Goal: Information Seeking & Learning: Check status

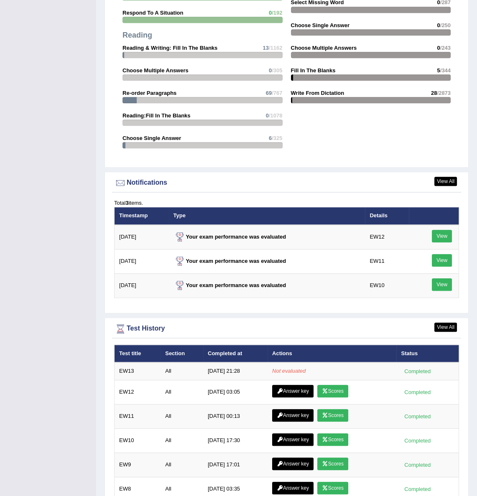
scroll to position [912, 0]
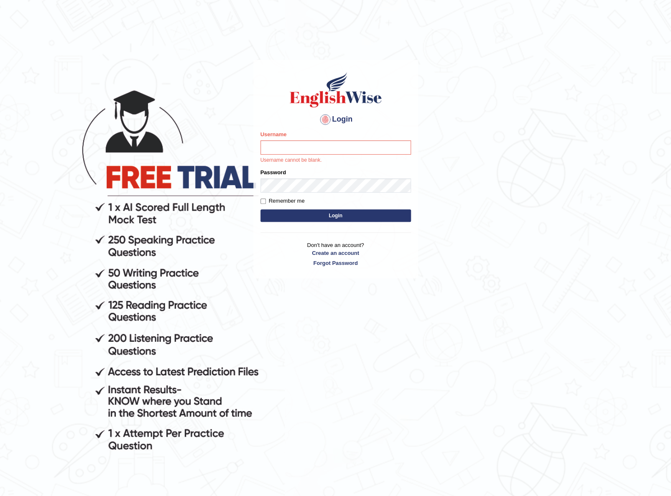
drag, startPoint x: 532, startPoint y: 184, endPoint x: 451, endPoint y: 175, distance: 81.2
click at [478, 184] on body "Login Please fix the following errors: Username Username cannot be blank. Passw…" at bounding box center [335, 281] width 671 height 496
click at [367, 148] on input "Username" at bounding box center [336, 148] width 151 height 14
type input "JohnJarold"
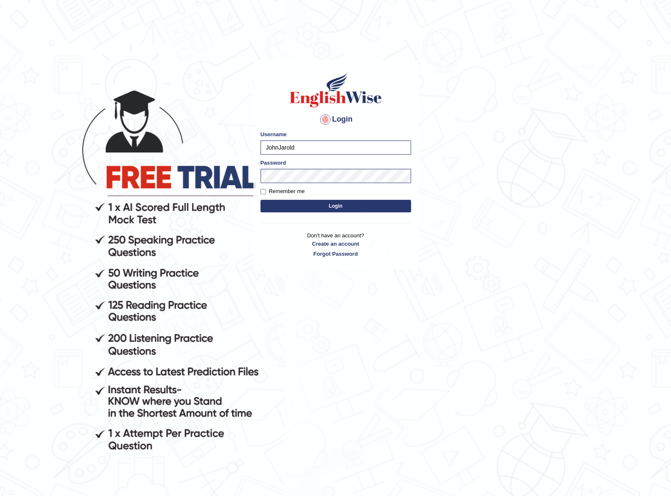
click at [305, 210] on button "Login" at bounding box center [336, 206] width 151 height 13
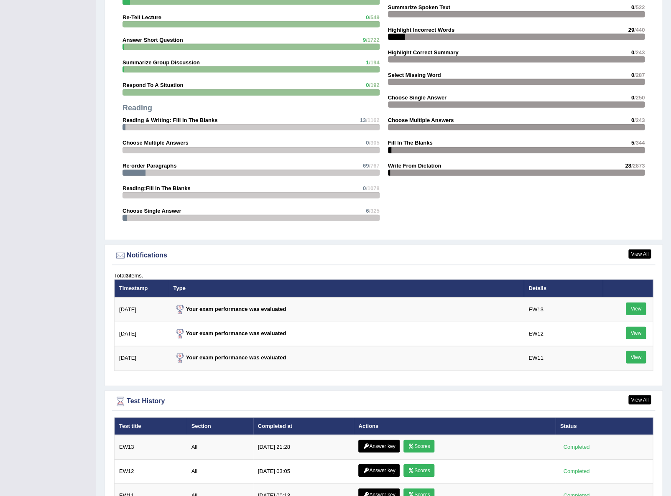
scroll to position [837, 0]
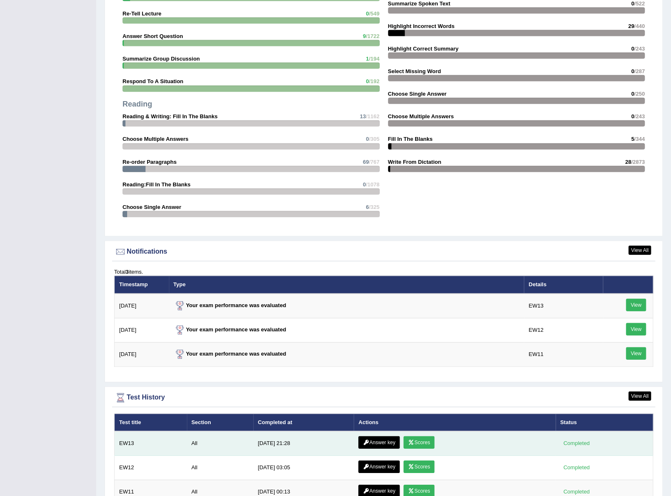
click at [382, 441] on link "Answer key" at bounding box center [378, 443] width 41 height 13
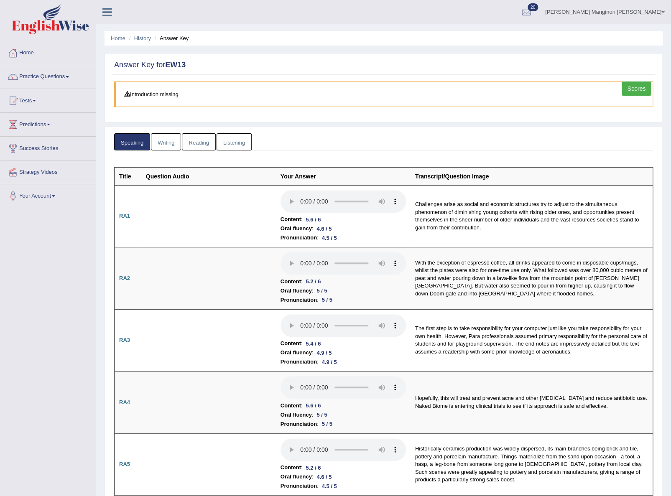
click at [176, 139] on link "Writing" at bounding box center [166, 141] width 30 height 17
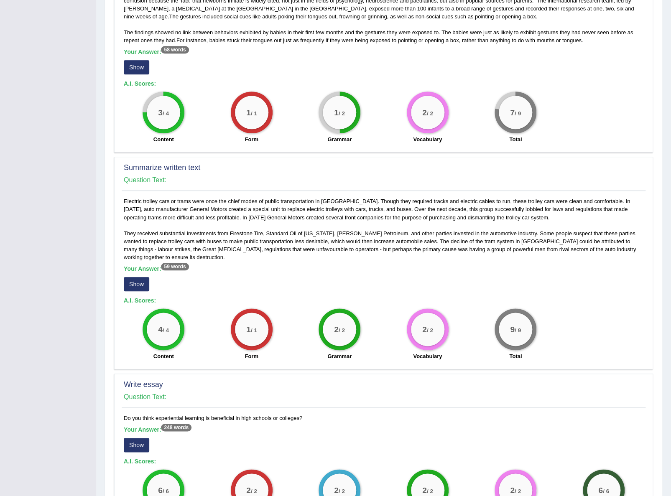
scroll to position [157, 0]
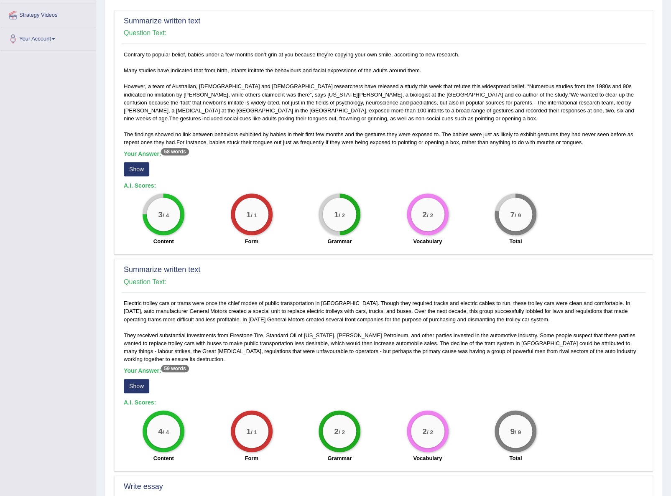
click at [143, 167] on button "Show" at bounding box center [137, 169] width 26 height 14
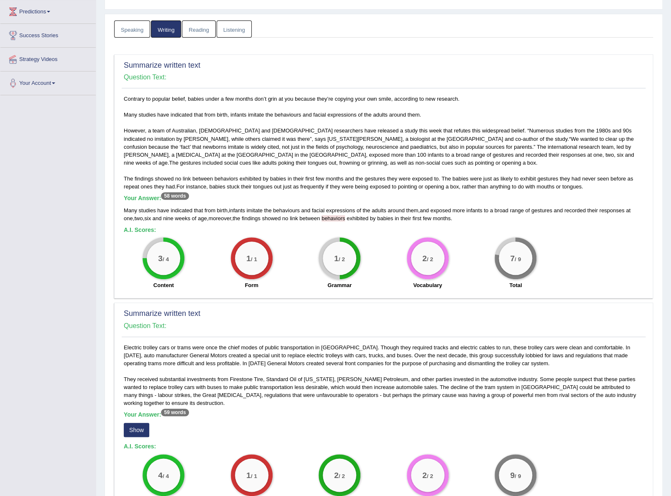
scroll to position [0, 0]
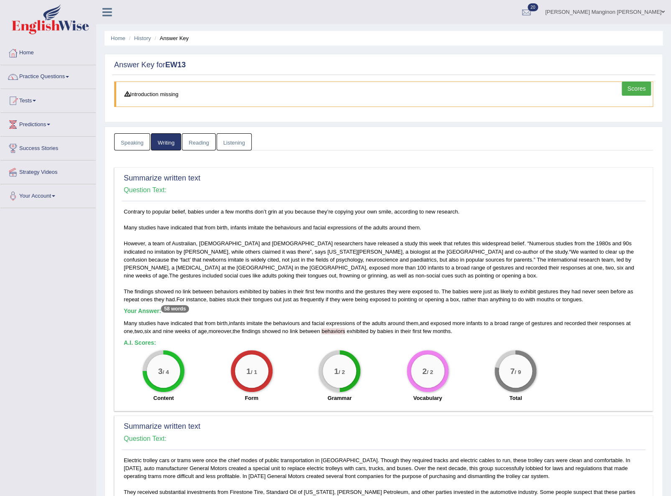
click at [194, 141] on link "Reading" at bounding box center [198, 141] width 33 height 17
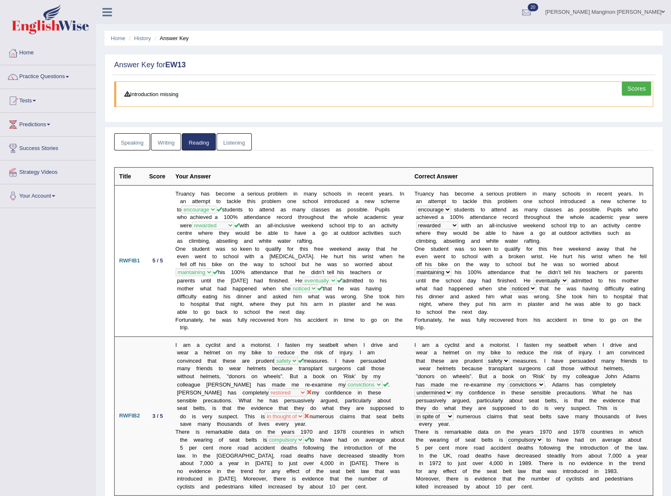
click at [222, 147] on link "Listening" at bounding box center [234, 141] width 35 height 17
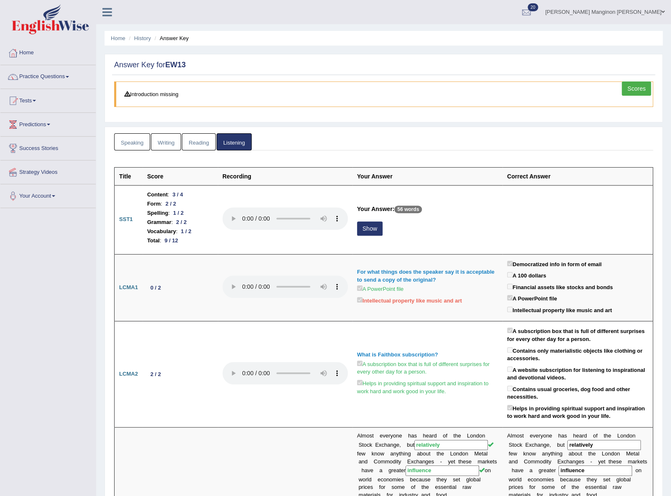
click at [636, 86] on link "Scores" at bounding box center [636, 89] width 29 height 14
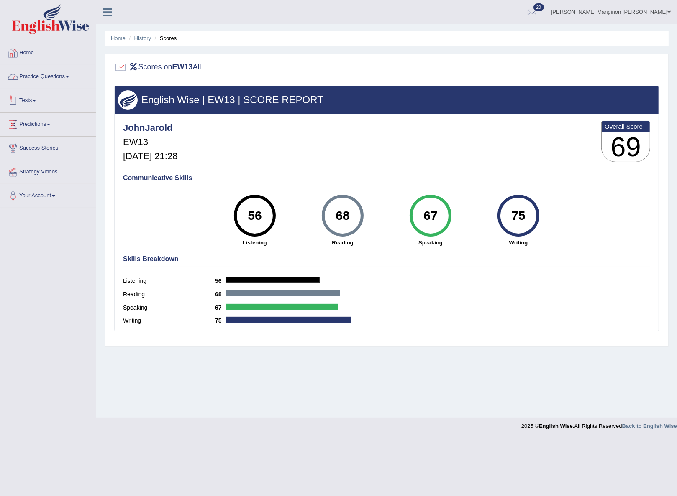
click at [36, 52] on link "Home" at bounding box center [47, 51] width 95 height 21
